Goal: Contribute content

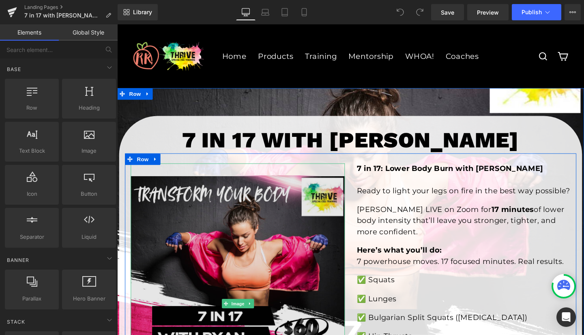
click at [243, 233] on img at bounding box center [243, 317] width 225 height 294
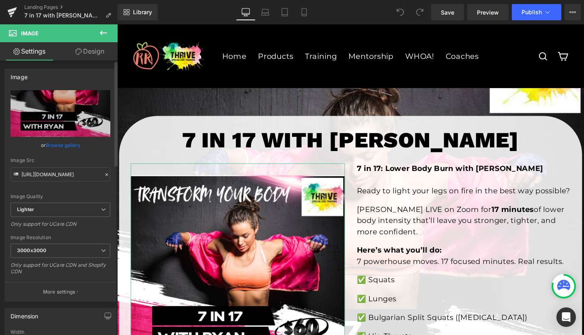
click at [51, 142] on link "Browse gallery" at bounding box center [63, 145] width 34 height 14
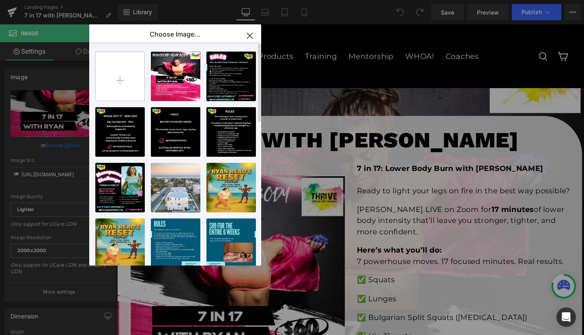
click at [122, 79] on input "file" at bounding box center [120, 76] width 49 height 49
type input "C:\fakepath\Pink and Black Modern Fitness Program Instagram Post (1).png"
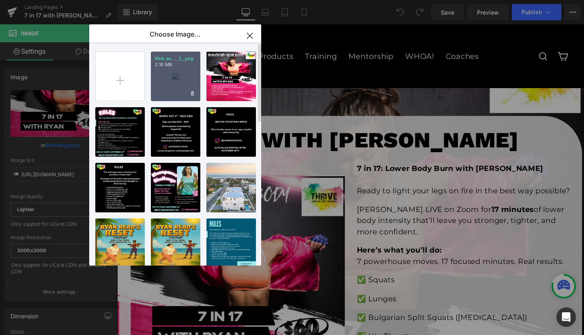
click at [180, 81] on div "Pink an... _1_.png 2.10 MB" at bounding box center [175, 76] width 49 height 49
type input "[URL][DOMAIN_NAME]"
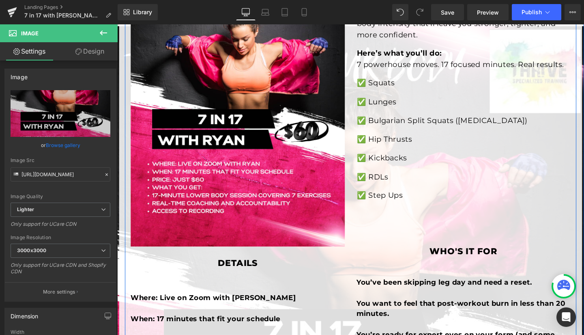
scroll to position [222, 0]
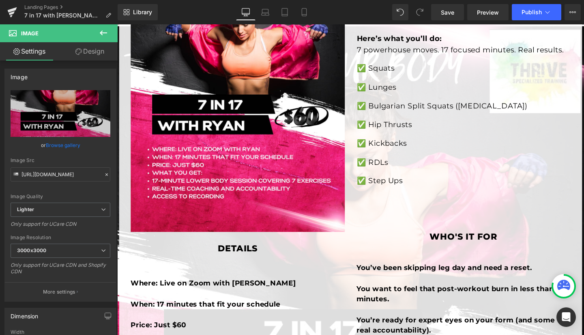
click at [102, 31] on icon at bounding box center [103, 32] width 7 height 5
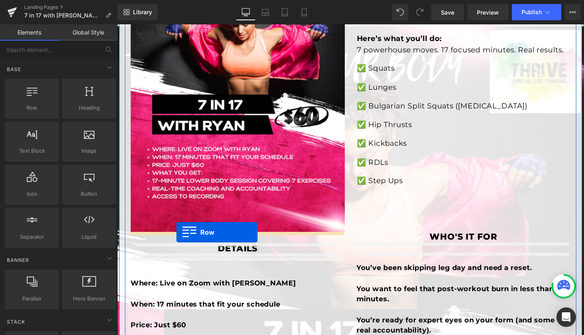
drag, startPoint x: 145, startPoint y: 120, endPoint x: 180, endPoint y: 243, distance: 126.9
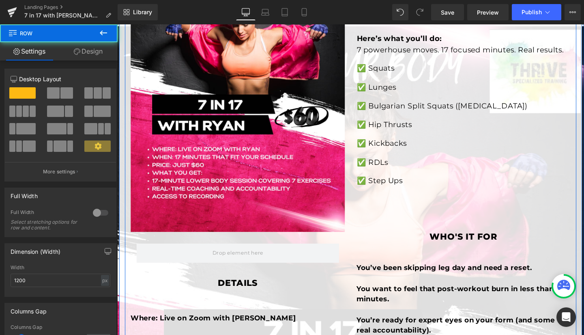
scroll to position [191, 0]
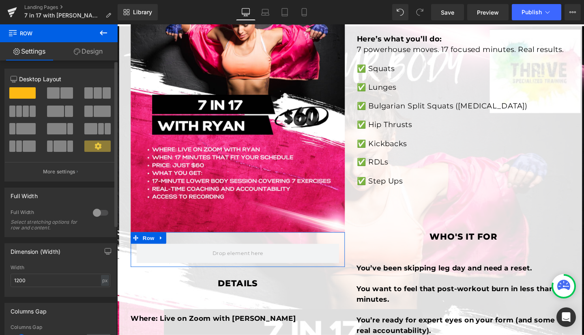
click at [22, 92] on span at bounding box center [22, 92] width 26 height 11
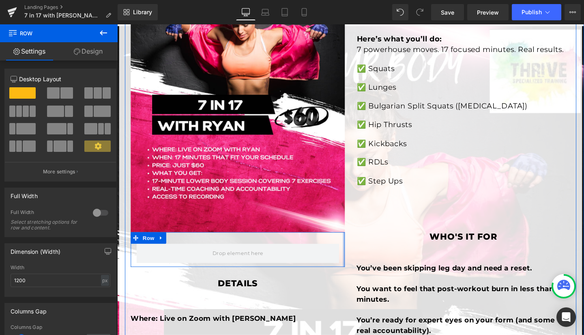
drag, startPoint x: 352, startPoint y: 255, endPoint x: 461, endPoint y: 244, distance: 109.6
click at [461, 244] on div "Image Row details Heading Row Where: Live on Zoom with [PERSON_NAME] When: 17 m…" at bounding box center [362, 242] width 474 height 609
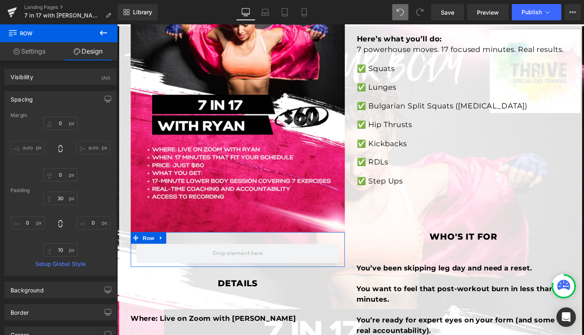
type input "0"
type input "30"
type input "0"
type input "10"
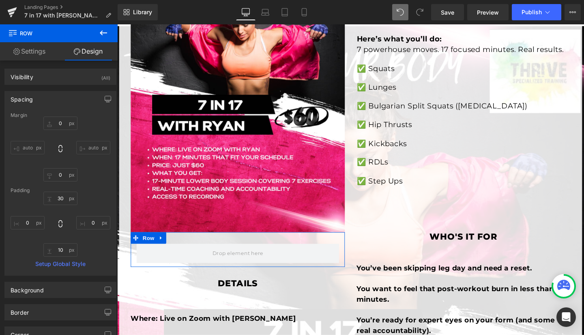
type input "0"
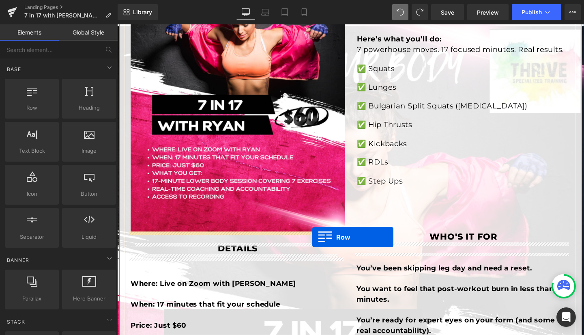
drag, startPoint x: 146, startPoint y: 124, endPoint x: 322, endPoint y: 248, distance: 215.8
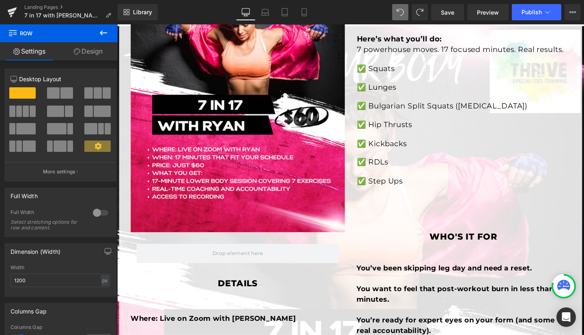
click at [104, 32] on icon at bounding box center [103, 32] width 7 height 5
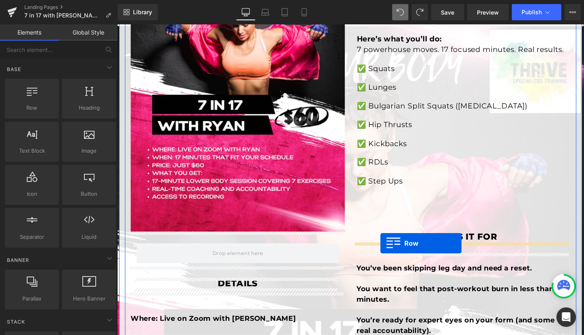
drag, startPoint x: 217, startPoint y: 128, endPoint x: 393, endPoint y: 255, distance: 217.6
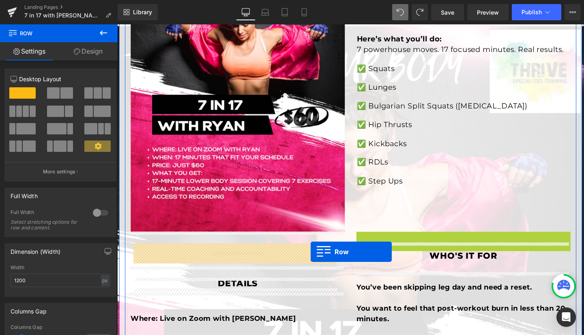
drag, startPoint x: 368, startPoint y: 259, endPoint x: 320, endPoint y: 263, distance: 48.0
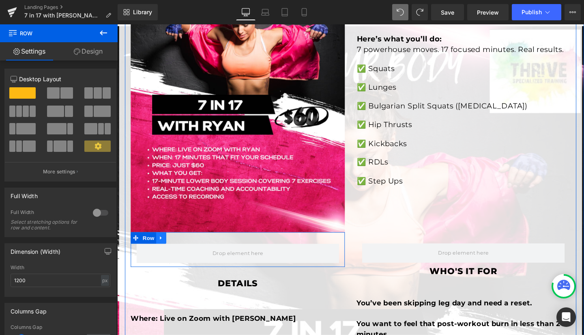
click at [162, 247] on icon at bounding box center [163, 249] width 2 height 4
drag, startPoint x: 352, startPoint y: 260, endPoint x: 532, endPoint y: 248, distance: 180.1
click at [532, 248] on div "Image Row details Heading Row Where: Live on Zoom with [PERSON_NAME] When: 17 m…" at bounding box center [362, 242] width 474 height 609
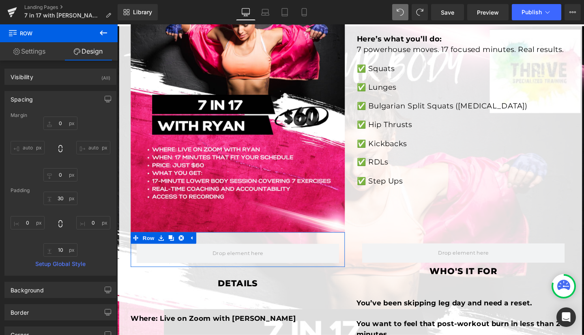
type input "0"
type input "30"
type input "0"
type input "10"
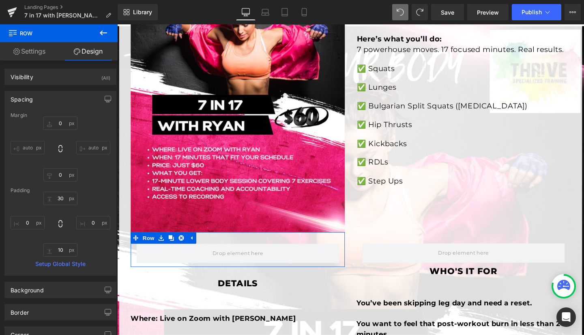
type input "0"
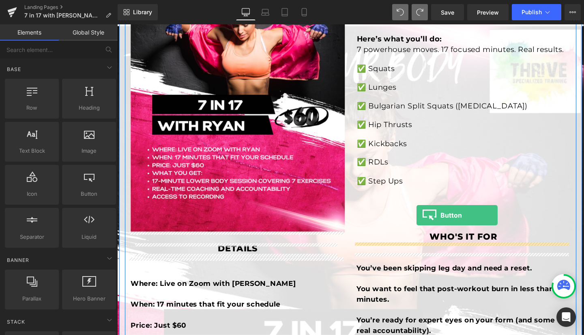
drag, startPoint x: 204, startPoint y: 204, endPoint x: 432, endPoint y: 225, distance: 228.9
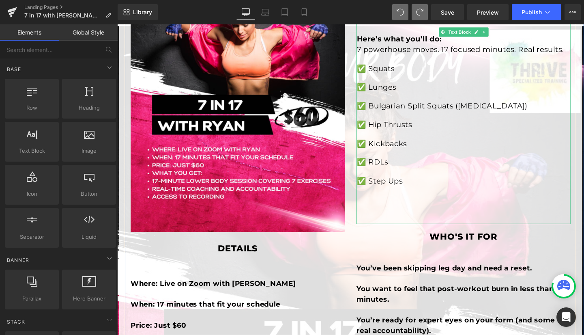
click at [407, 215] on p at bounding box center [481, 209] width 225 height 12
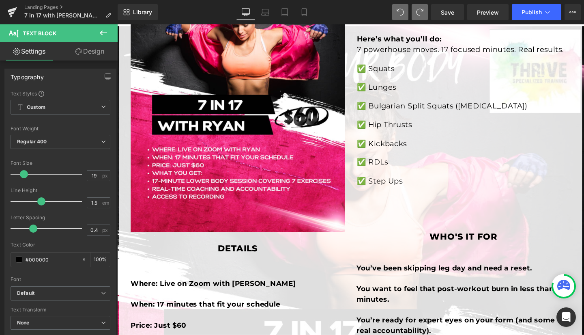
click at [102, 30] on icon at bounding box center [103, 32] width 7 height 5
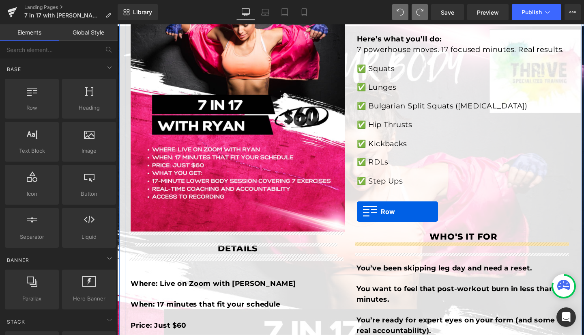
drag, startPoint x: 150, startPoint y: 118, endPoint x: 369, endPoint y: 221, distance: 240.9
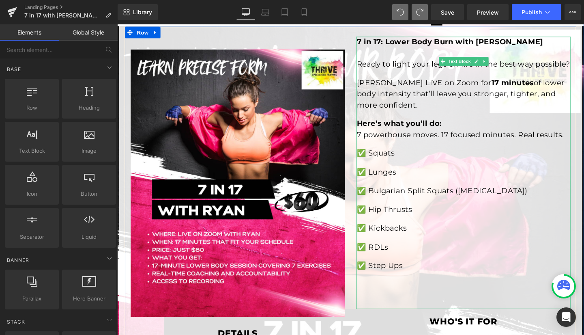
scroll to position [133, 0]
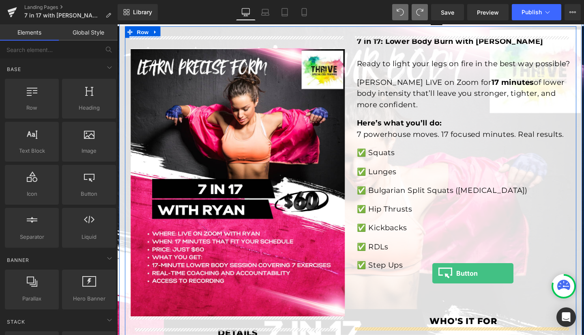
drag, startPoint x: 202, startPoint y: 214, endPoint x: 449, endPoint y: 285, distance: 257.1
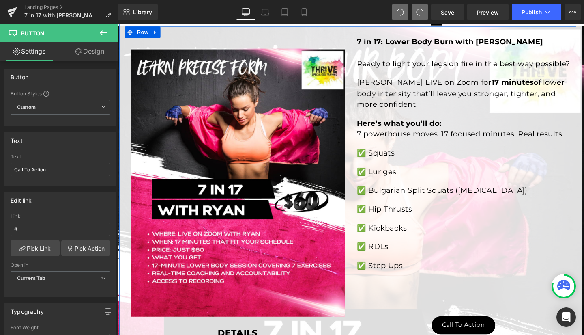
scroll to position [193, 0]
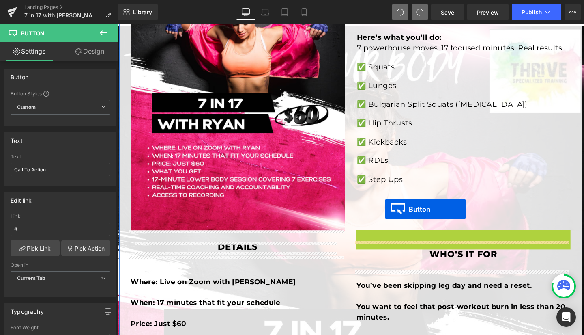
drag, startPoint x: 464, startPoint y: 261, endPoint x: 399, endPoint y: 218, distance: 78.2
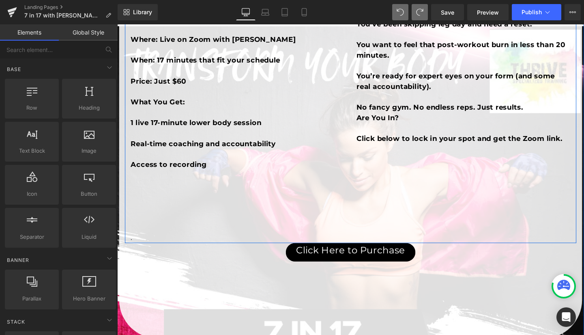
scroll to position [448, 0]
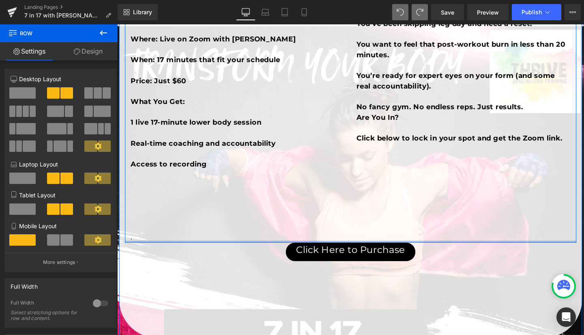
drag, startPoint x: 451, startPoint y: 251, endPoint x: 451, endPoint y: 219, distance: 31.6
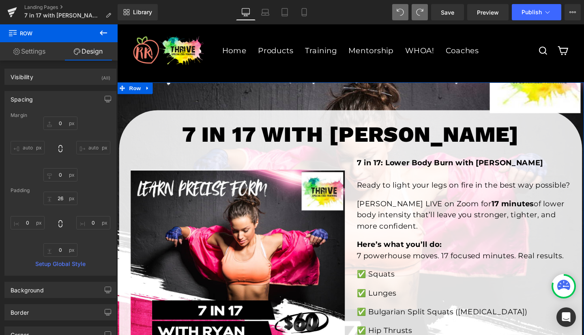
scroll to position [0, 0]
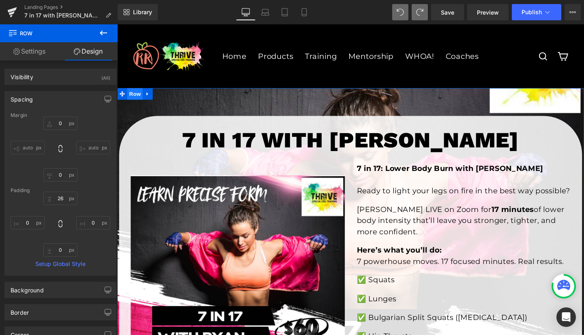
click at [135, 96] on span "Row" at bounding box center [136, 97] width 16 height 12
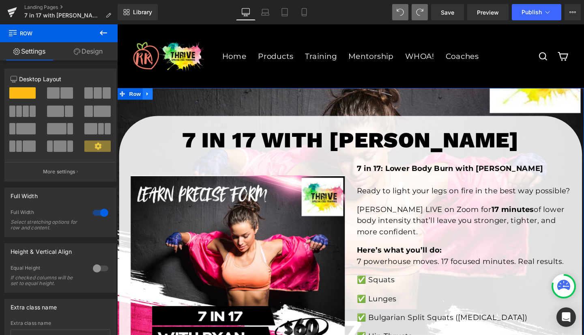
click at [146, 97] on icon at bounding box center [149, 97] width 6 height 6
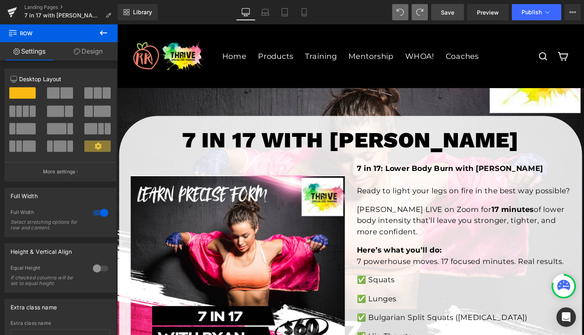
click at [450, 11] on span "Save" at bounding box center [447, 12] width 13 height 9
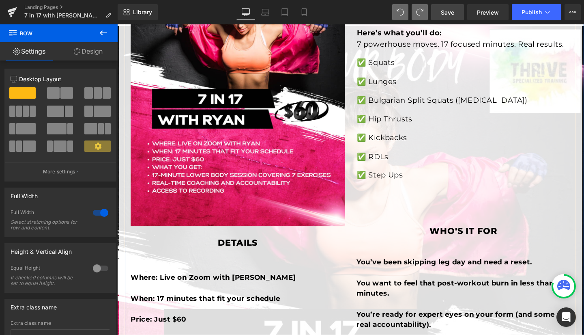
scroll to position [228, 0]
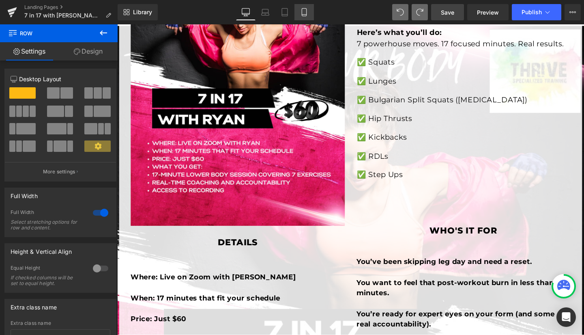
click at [308, 9] on icon at bounding box center [304, 12] width 8 height 8
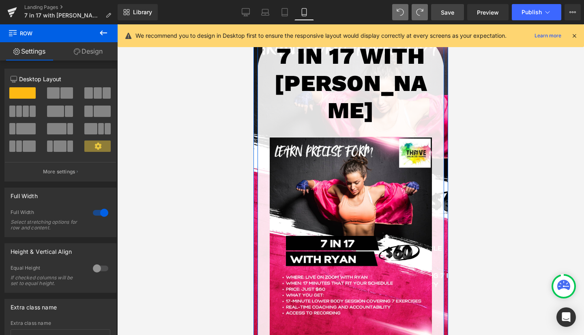
scroll to position [0, 0]
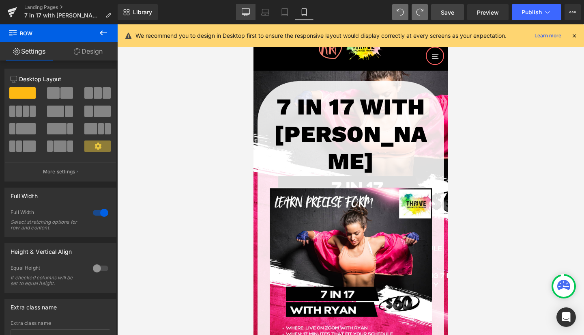
click at [244, 9] on icon at bounding box center [246, 12] width 8 height 8
